Goal: Task Accomplishment & Management: Complete application form

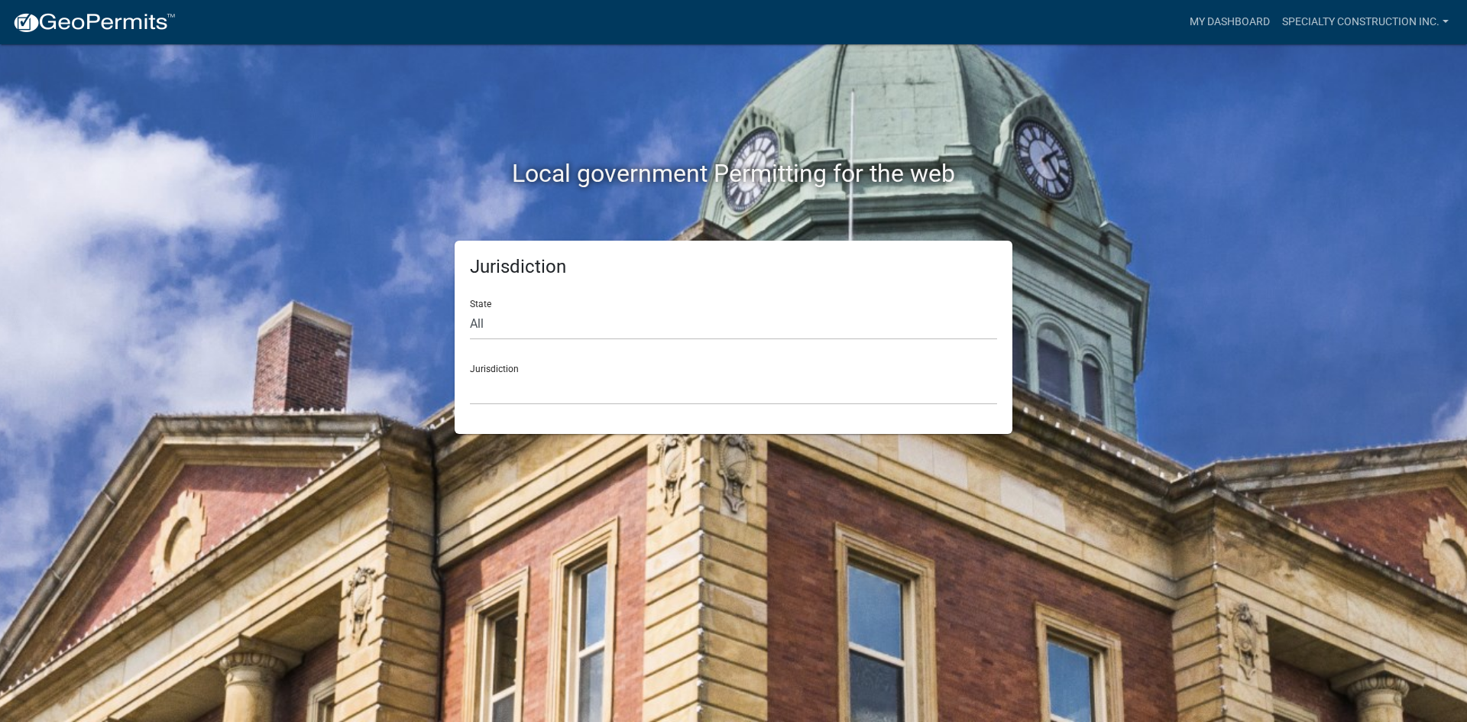
click at [492, 342] on form "State All [US_STATE] [US_STATE] [US_STATE] [US_STATE] [US_STATE] [US_STATE] [US…" at bounding box center [733, 346] width 527 height 118
click at [493, 341] on form "State All [US_STATE] [US_STATE] [US_STATE] [US_STATE] [US_STATE] [US_STATE] [US…" at bounding box center [733, 346] width 527 height 118
click at [494, 333] on select "All [US_STATE] [US_STATE] [US_STATE] [US_STATE] [US_STATE] [US_STATE] [US_STATE…" at bounding box center [733, 324] width 527 height 31
select select "[US_STATE]"
click at [470, 309] on select "All [US_STATE] [US_STATE] [US_STATE] [US_STATE] [US_STATE] [US_STATE] [US_STATE…" at bounding box center [733, 324] width 527 height 31
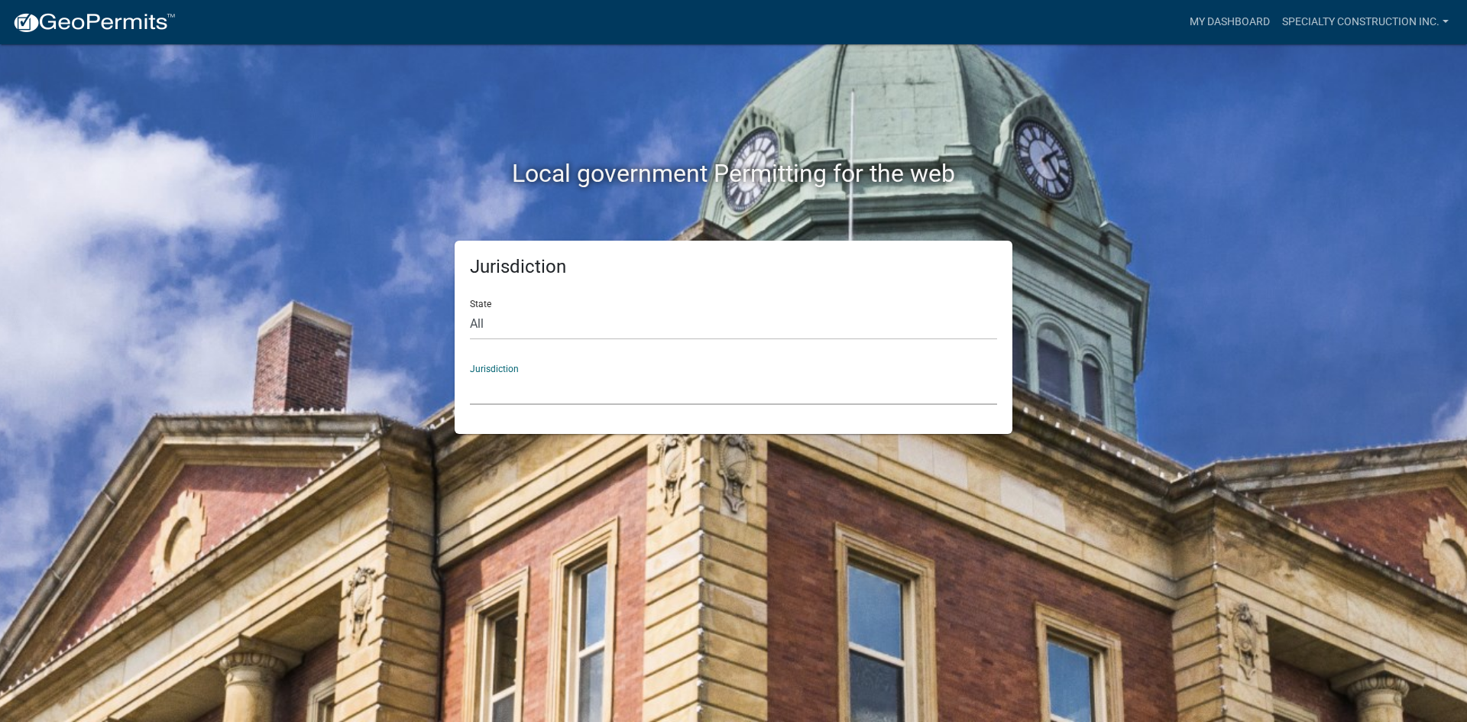
click at [515, 384] on select "City of [GEOGRAPHIC_DATA], [US_STATE] City of [GEOGRAPHIC_DATA], [US_STATE] Cit…" at bounding box center [733, 389] width 527 height 31
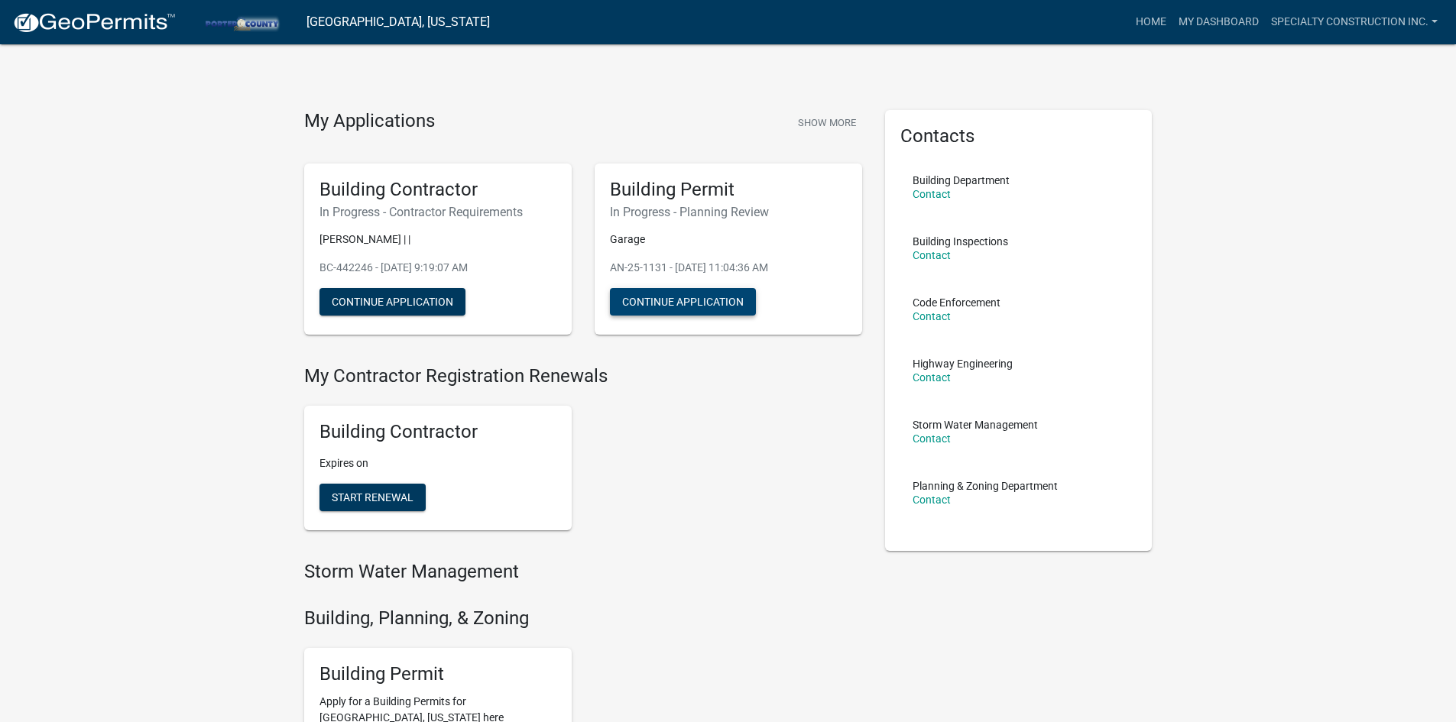
click at [735, 309] on button "Continue Application" at bounding box center [683, 302] width 146 height 28
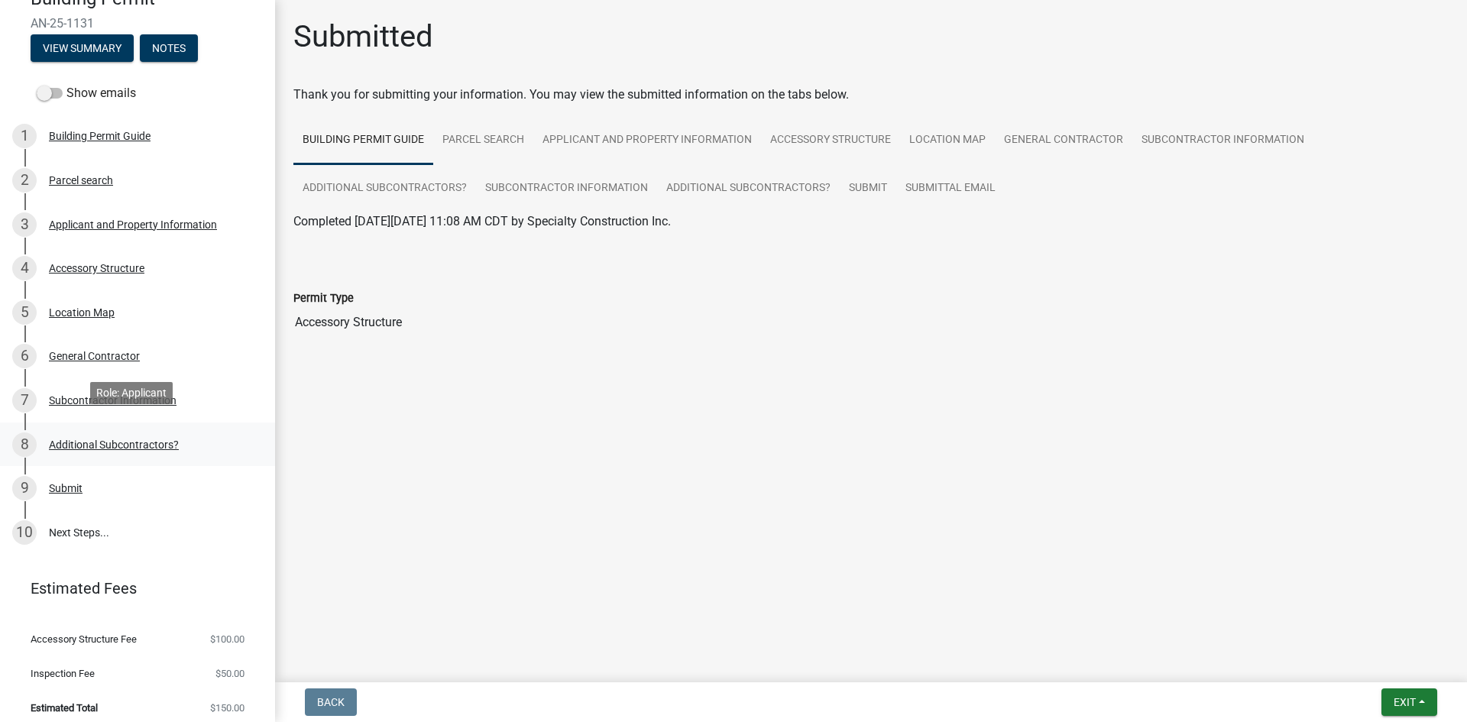
scroll to position [94, 0]
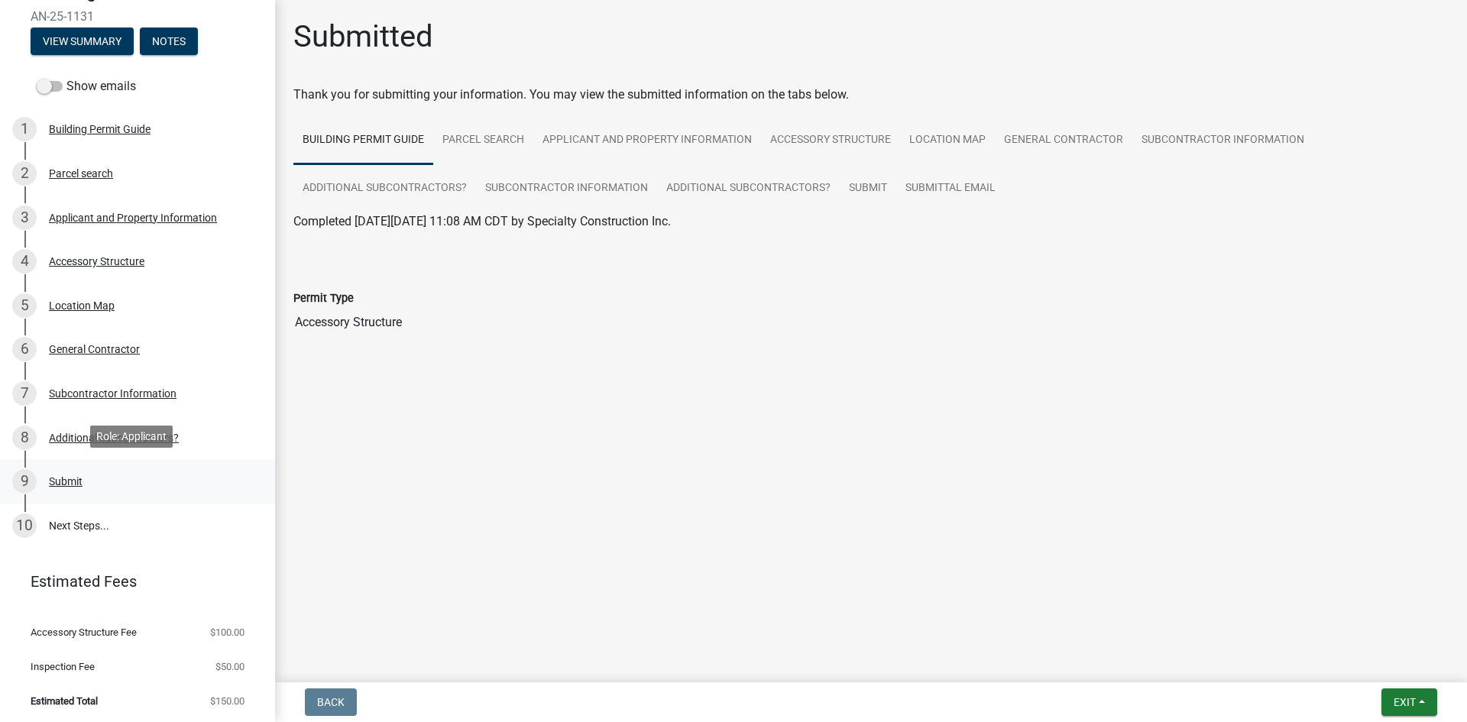
click at [70, 476] on div "Submit" at bounding box center [66, 481] width 34 height 11
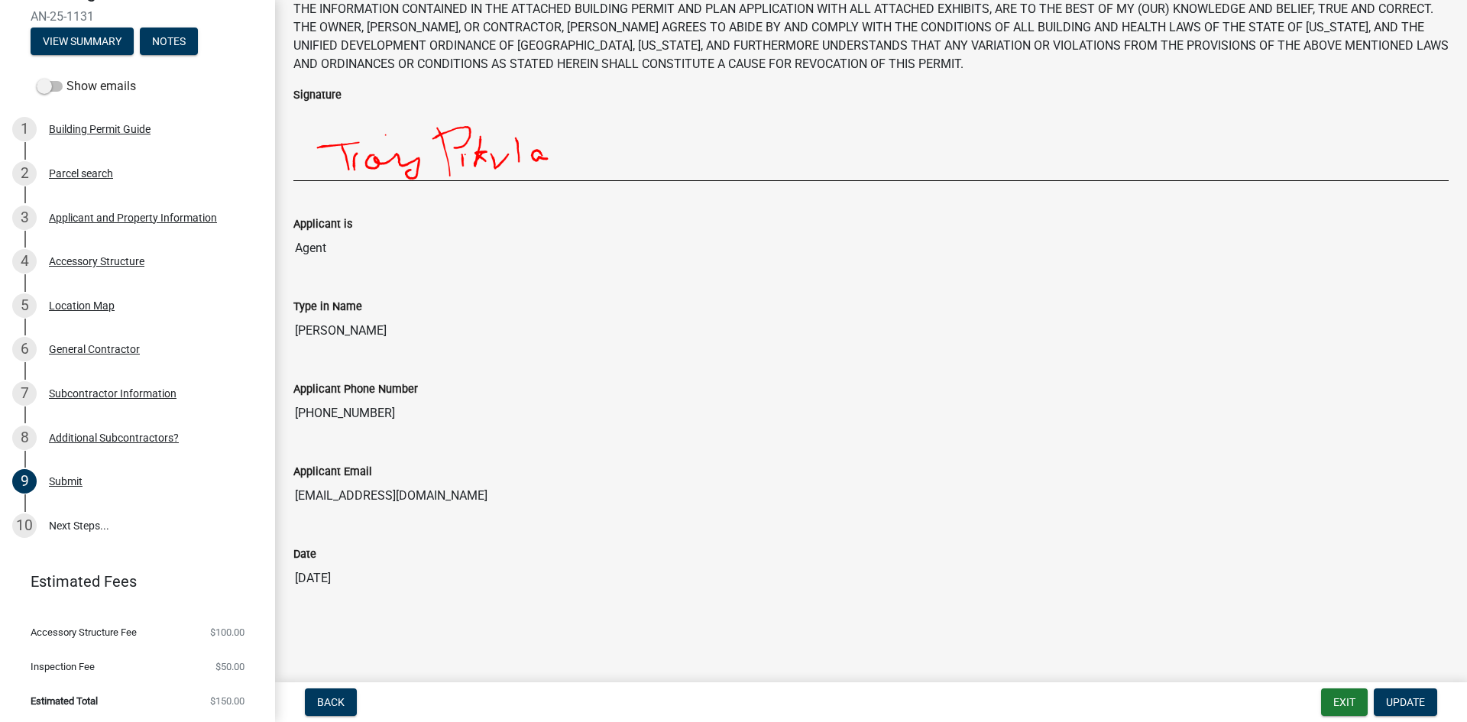
scroll to position [87, 0]
click at [53, 534] on link "10 Next Steps..." at bounding box center [137, 526] width 275 height 44
click at [57, 531] on link "10 Next Steps..." at bounding box center [137, 526] width 275 height 44
click at [1429, 707] on button "Update" at bounding box center [1405, 703] width 63 height 28
click at [1404, 718] on nav "Back Exit Update" at bounding box center [871, 703] width 1192 height 40
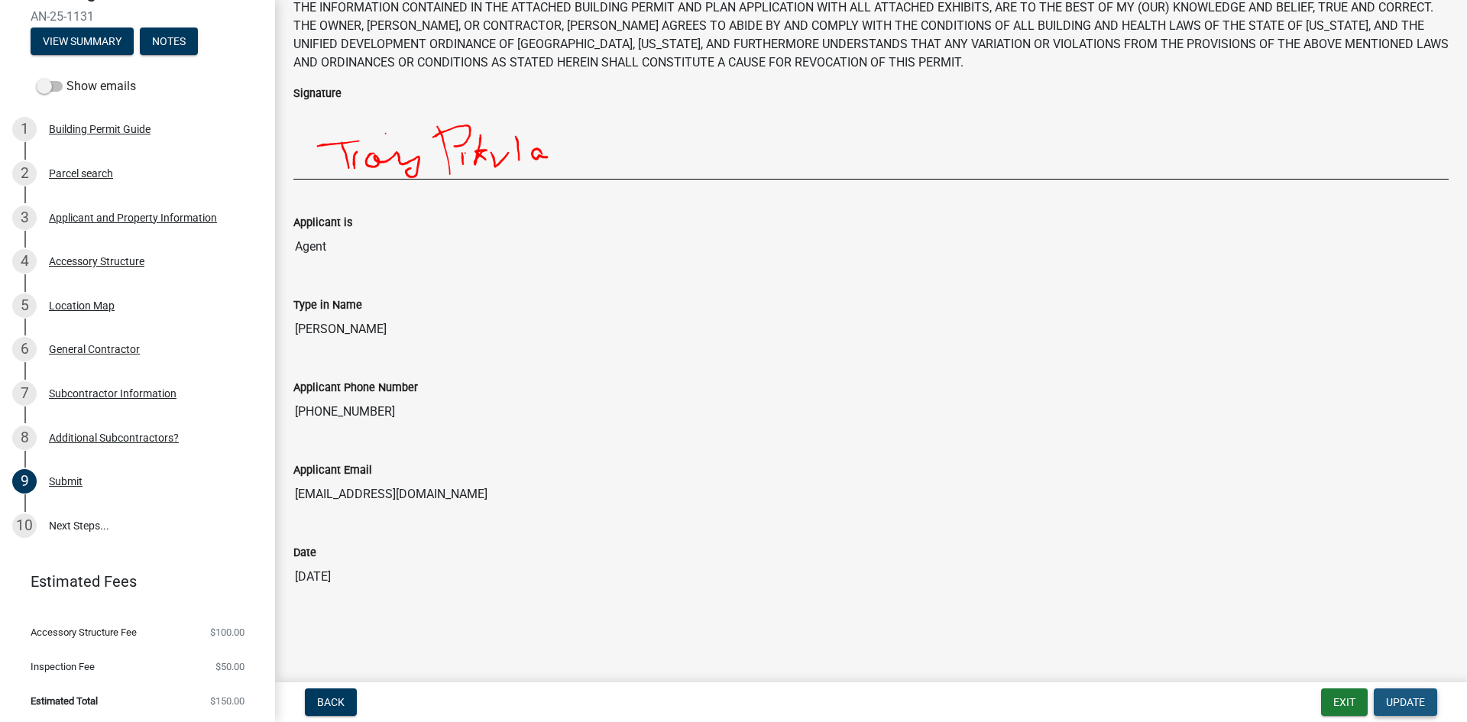
click at [1399, 706] on span "Update" at bounding box center [1405, 702] width 39 height 12
click at [183, 43] on button "Notes" at bounding box center [169, 42] width 58 height 28
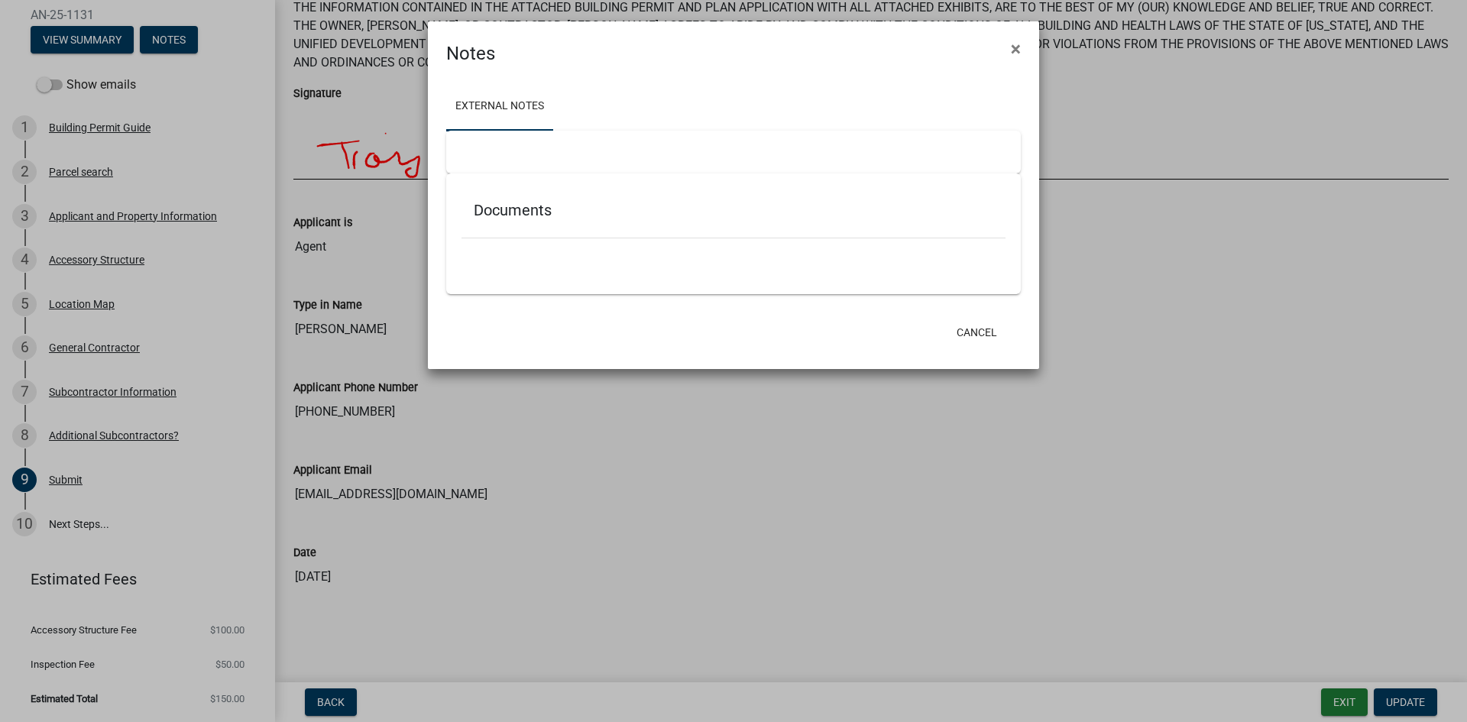
scroll to position [77, 0]
click at [467, 217] on div "Documents" at bounding box center [734, 214] width 544 height 50
click at [482, 218] on h5 "Documents" at bounding box center [734, 210] width 520 height 18
click at [514, 111] on link "External Notes" at bounding box center [499, 107] width 107 height 49
click at [1014, 51] on span "×" at bounding box center [1016, 48] width 10 height 21
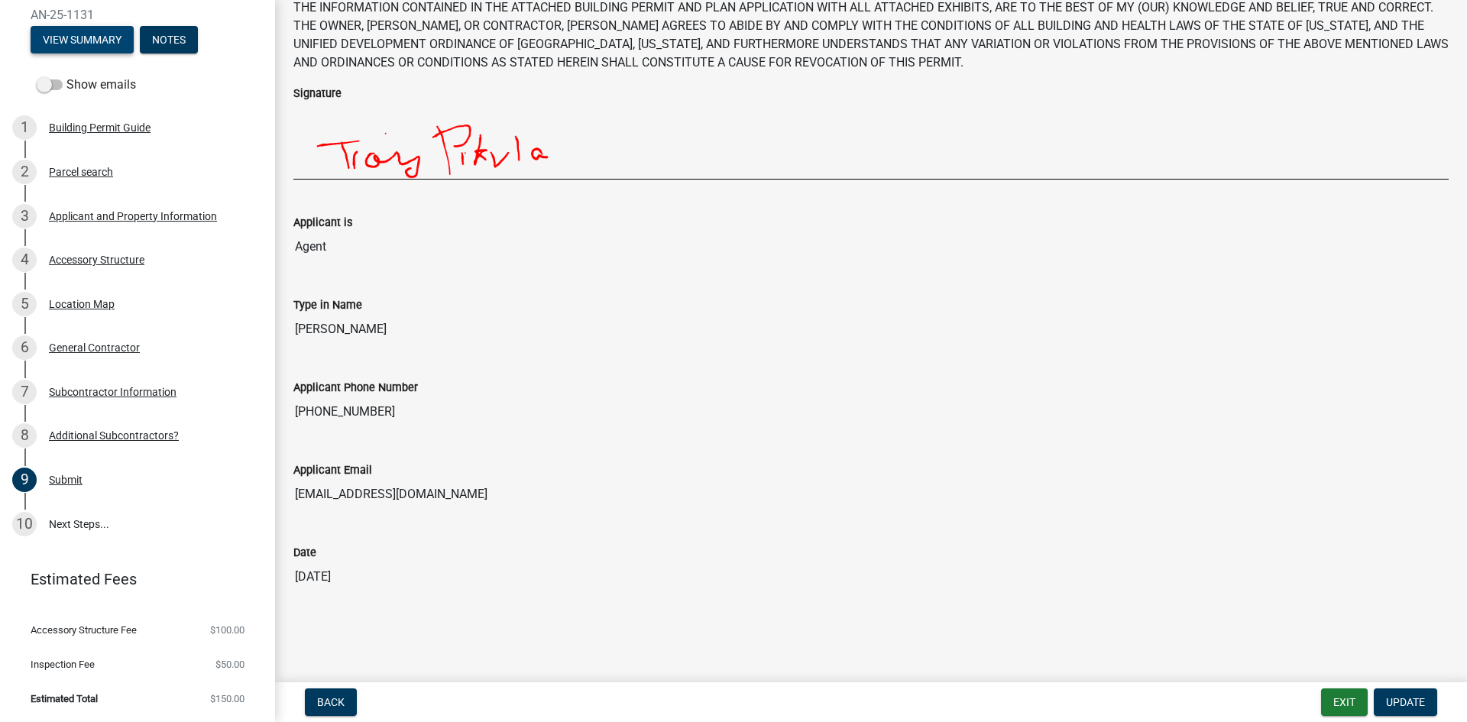
click at [91, 41] on button "View Summary" at bounding box center [82, 40] width 103 height 28
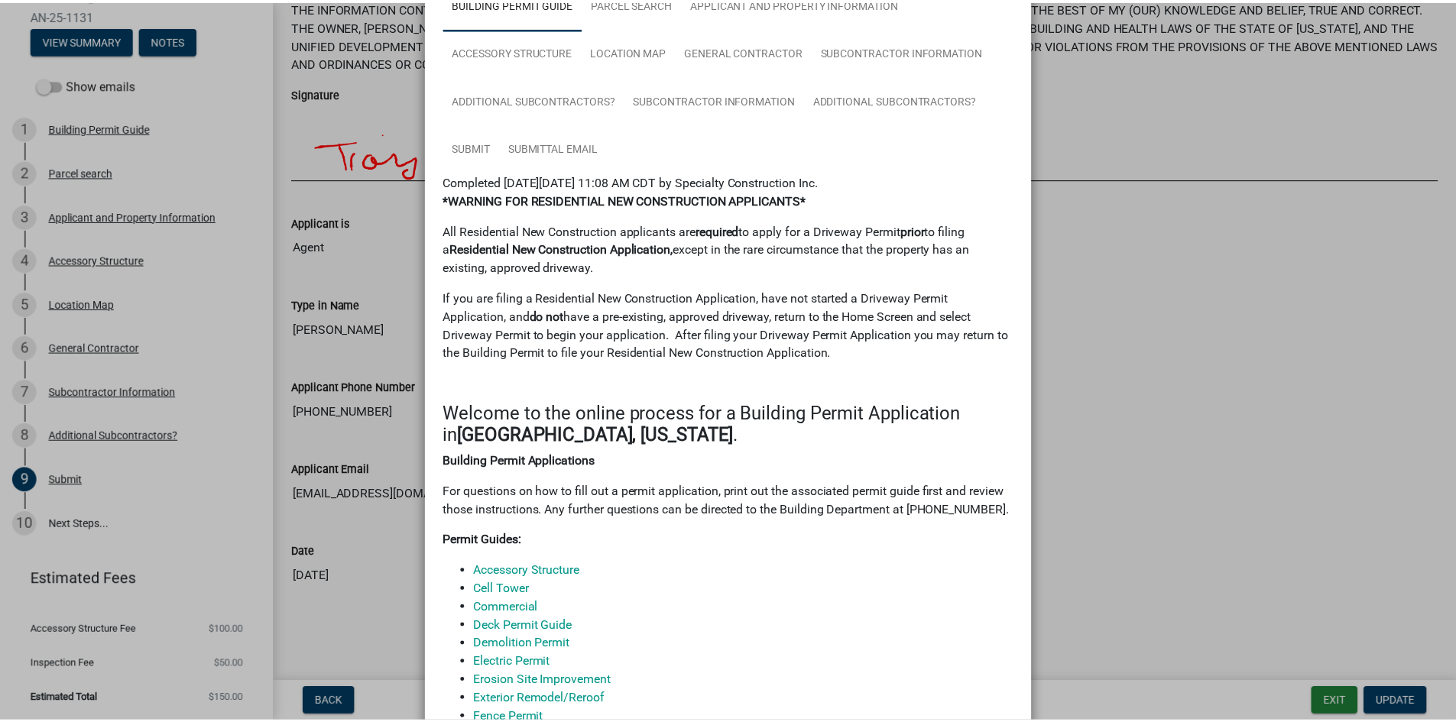
scroll to position [0, 0]
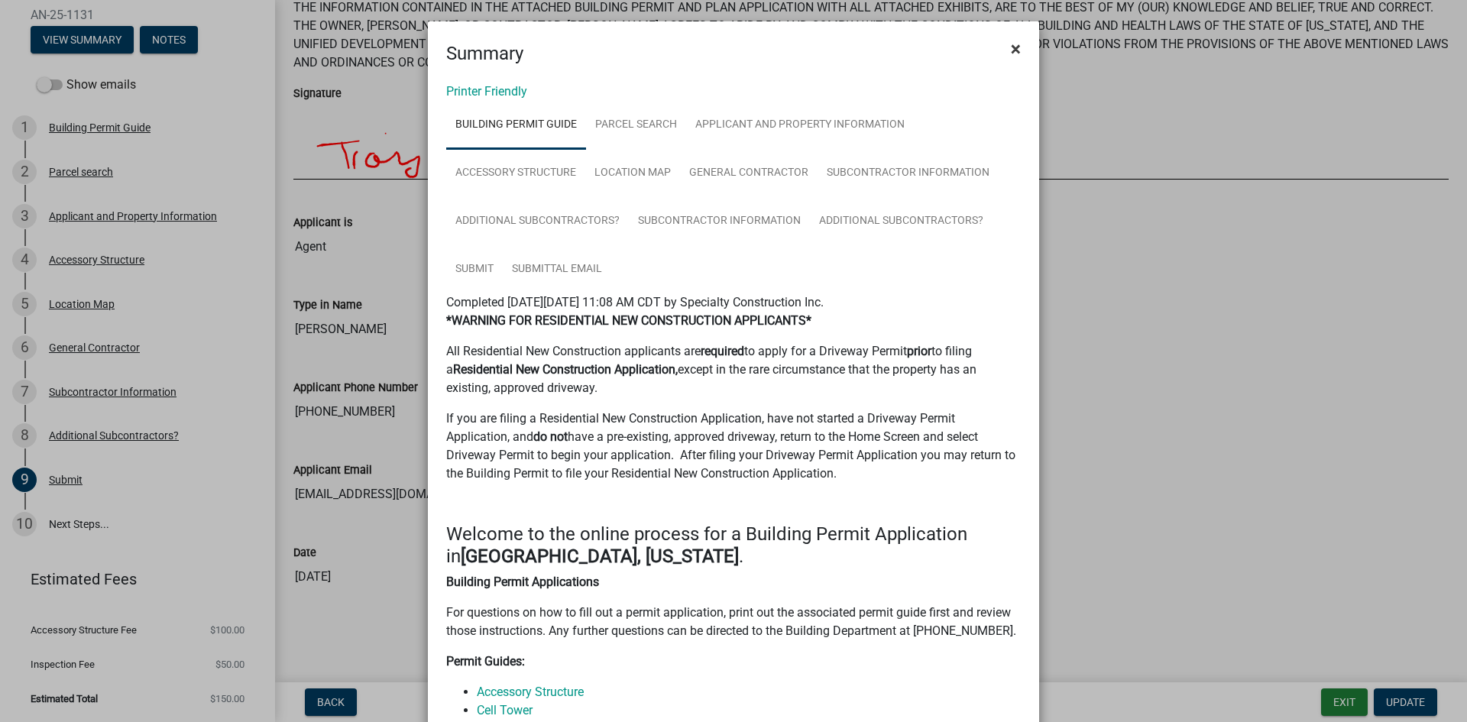
click at [1004, 50] on button "×" at bounding box center [1016, 49] width 34 height 43
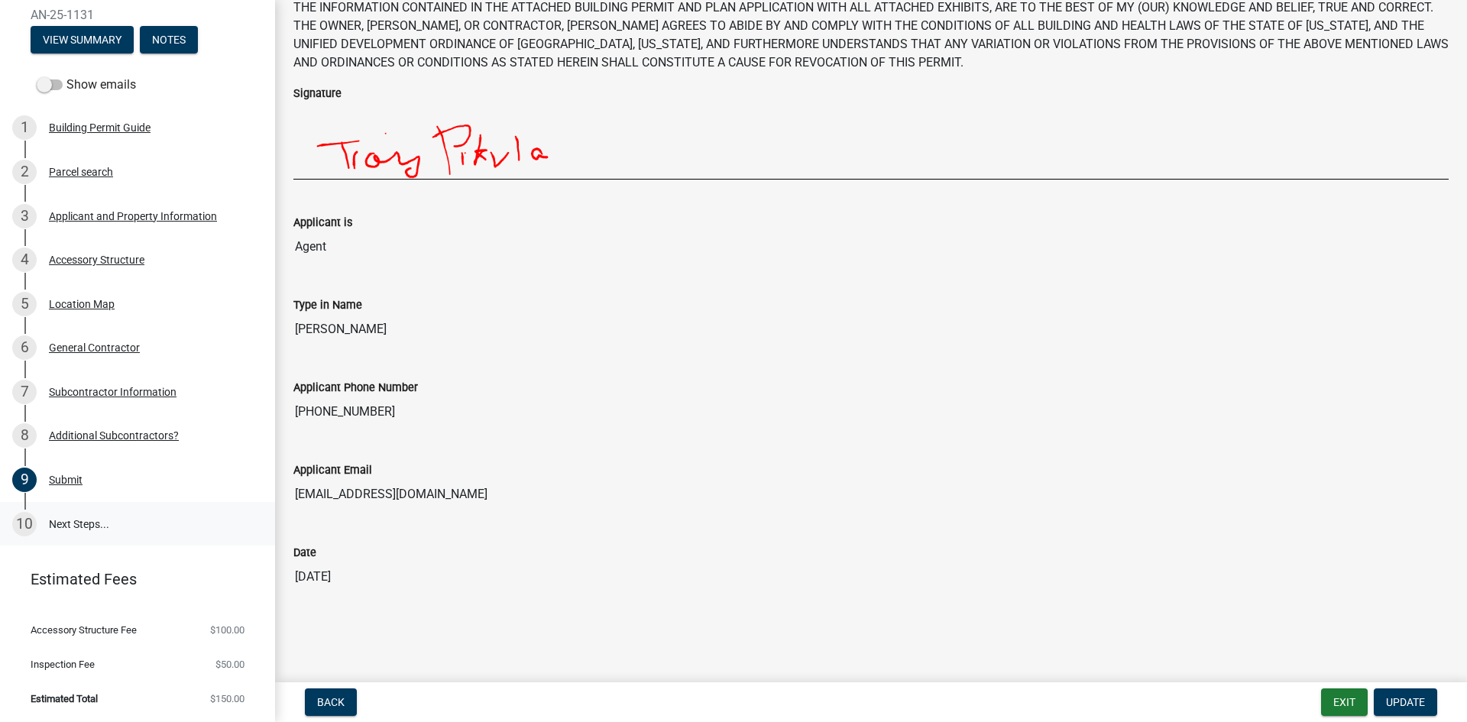
click at [95, 522] on link "10 Next Steps..." at bounding box center [137, 524] width 275 height 44
click at [210, 631] on span "$100.00" at bounding box center [227, 630] width 34 height 10
drag, startPoint x: 212, startPoint y: 681, endPoint x: 213, endPoint y: 697, distance: 16.1
click at [212, 685] on ul "Accessory Structure Fee $100.00 Inspection Fee $50.00 Estimated Total $150.00" at bounding box center [137, 664] width 275 height 115
click at [213, 697] on span "$150.00" at bounding box center [227, 699] width 34 height 10
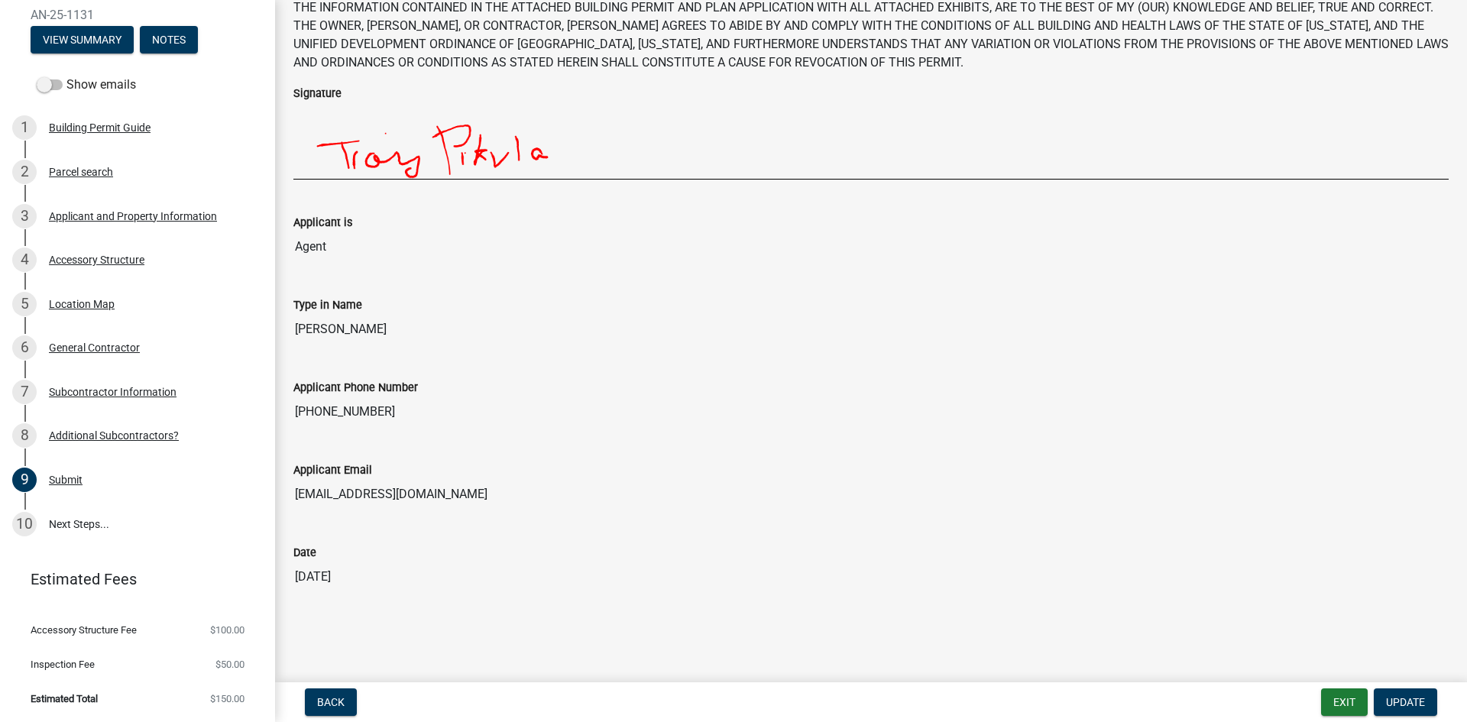
click at [218, 699] on span "$150.00" at bounding box center [227, 699] width 34 height 10
click at [86, 696] on span "Estimated Total" at bounding box center [64, 699] width 67 height 10
click at [1407, 699] on span "Update" at bounding box center [1405, 702] width 39 height 12
click at [1278, 707] on div "Back Exit Update" at bounding box center [871, 703] width 1168 height 28
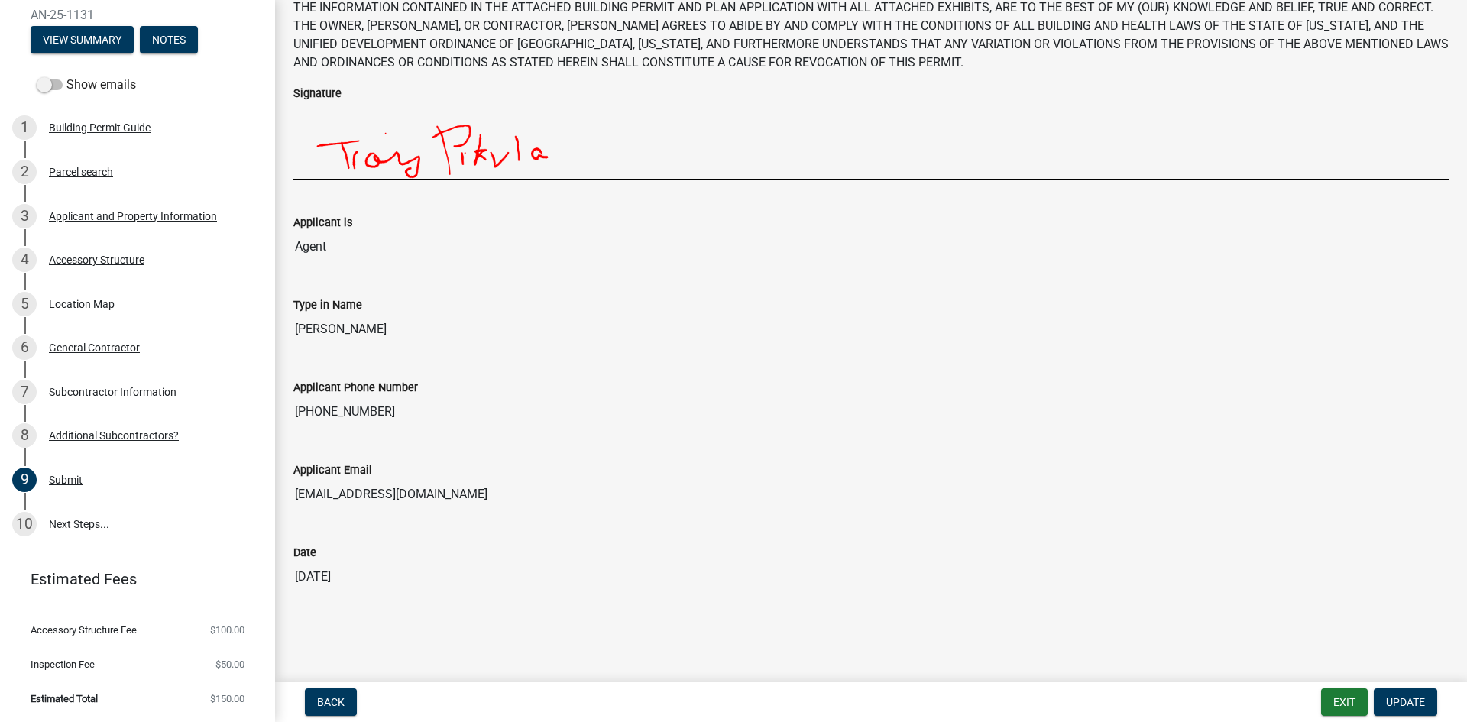
click at [1316, 703] on div "Back Exit Update" at bounding box center [871, 703] width 1168 height 28
click at [1328, 702] on button "Exit" at bounding box center [1344, 703] width 47 height 28
